Goal: Task Accomplishment & Management: Use online tool/utility

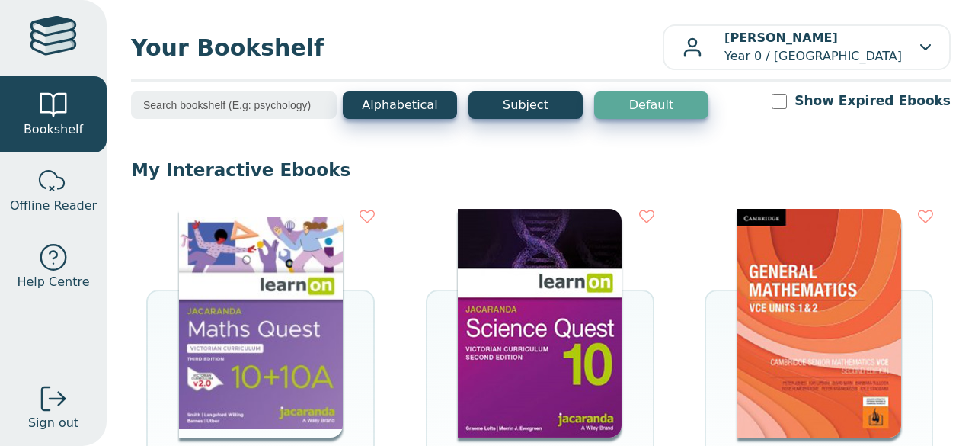
click at [245, 312] on img at bounding box center [261, 323] width 164 height 229
click at [175, 95] on input "search" at bounding box center [234, 104] width 206 height 27
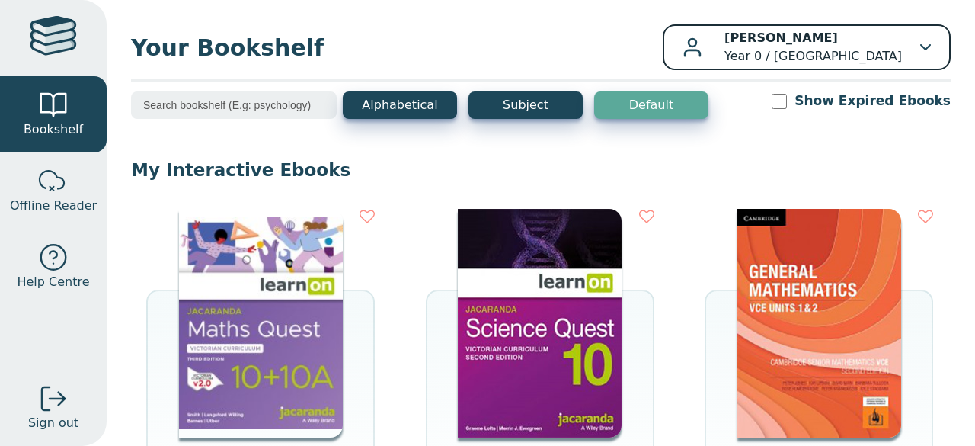
click at [683, 64] on div "[PERSON_NAME] Year 0 / [GEOGRAPHIC_DATA]" at bounding box center [807, 47] width 248 height 37
